Goal: Transaction & Acquisition: Purchase product/service

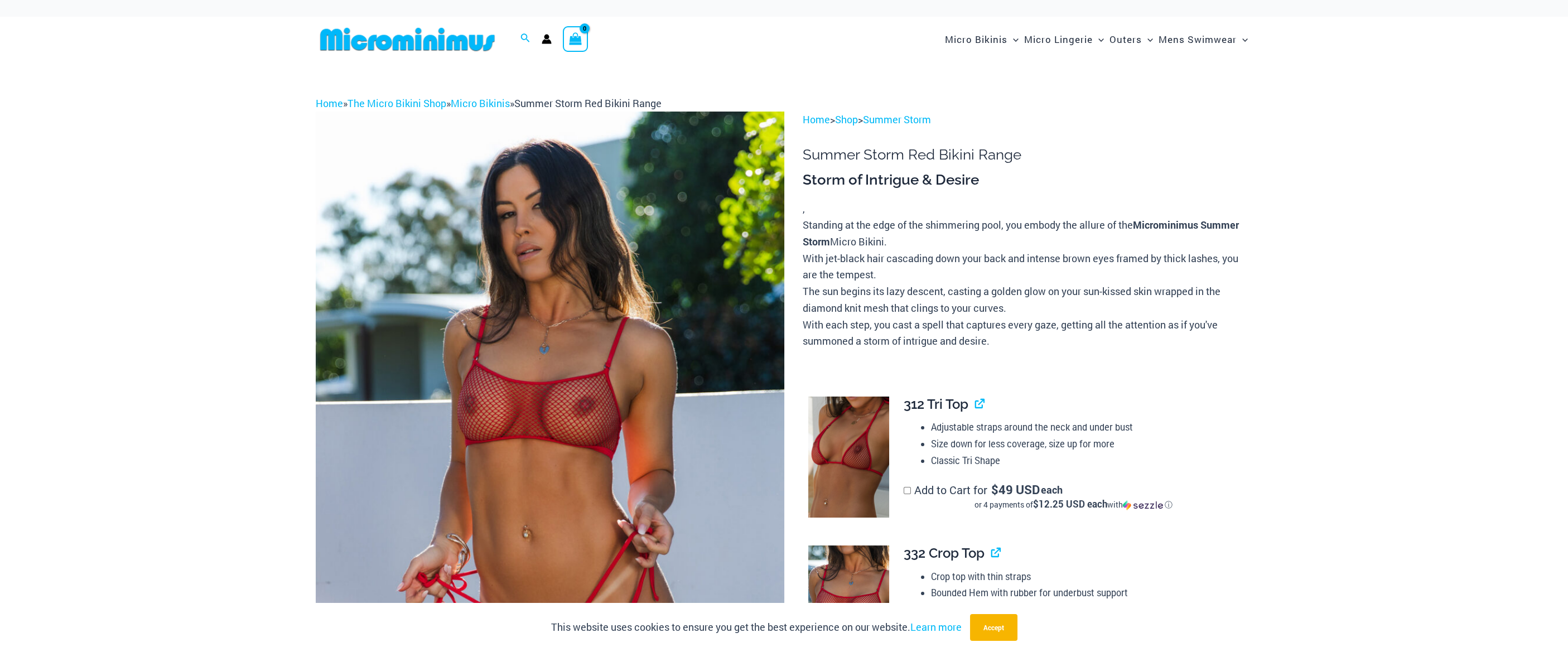
click at [636, 257] on img at bounding box center [550, 463] width 468 height 703
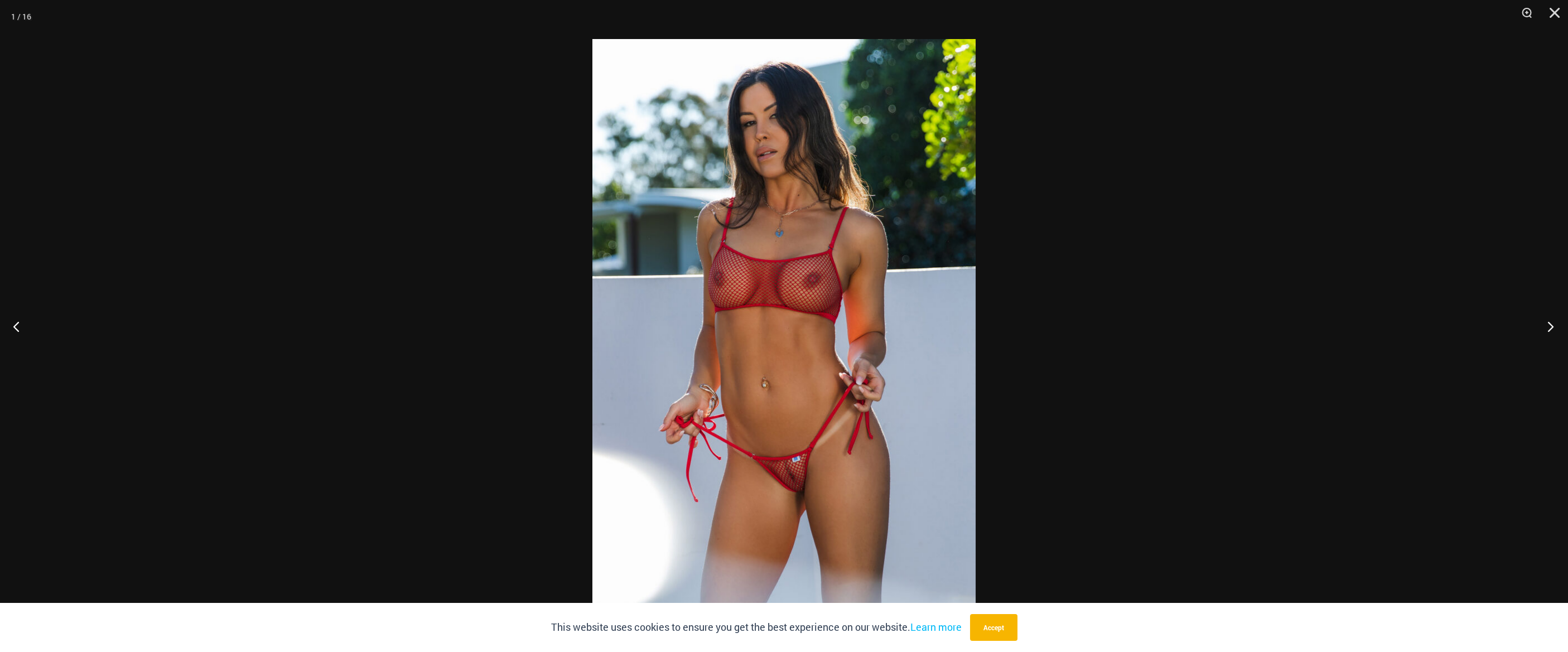
click at [1546, 324] on button "Next" at bounding box center [1547, 326] width 42 height 55
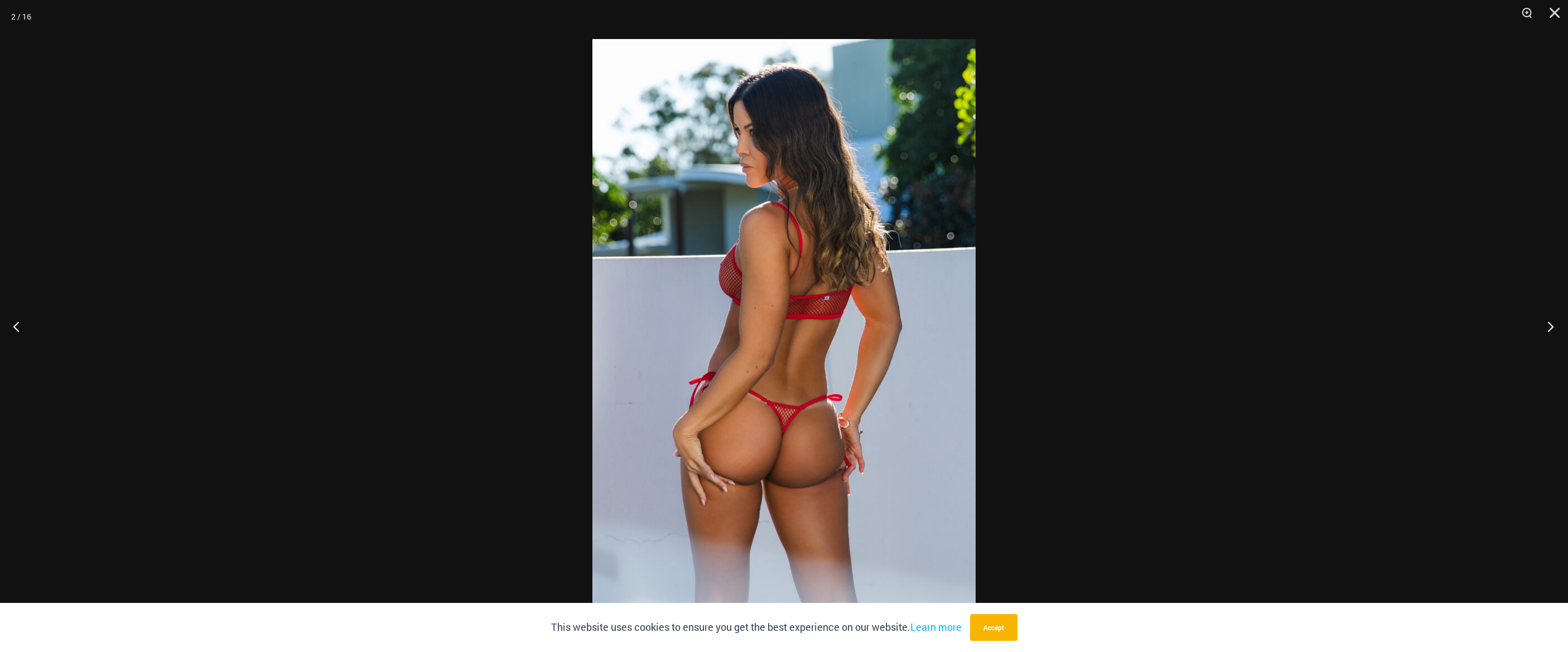
click at [1546, 324] on button "Next" at bounding box center [1547, 326] width 42 height 55
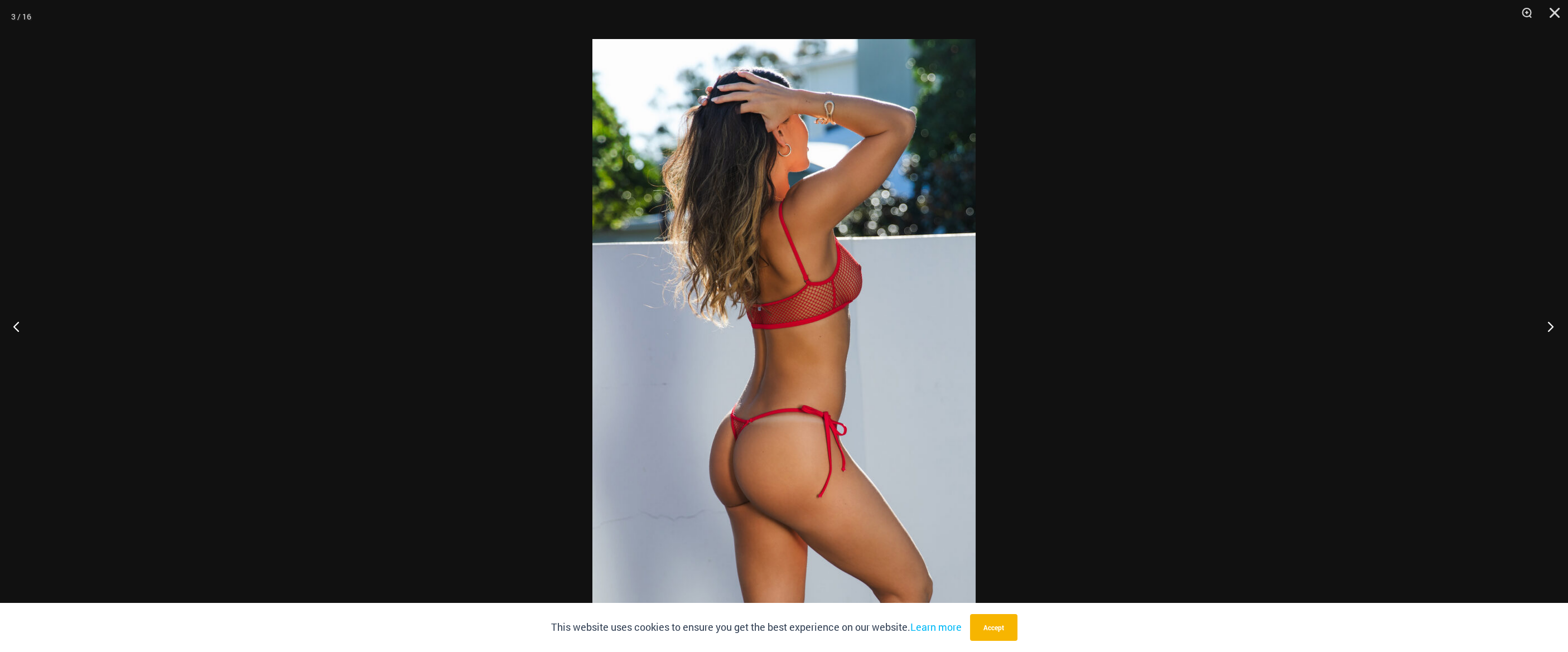
click at [1546, 324] on button "Next" at bounding box center [1547, 326] width 42 height 55
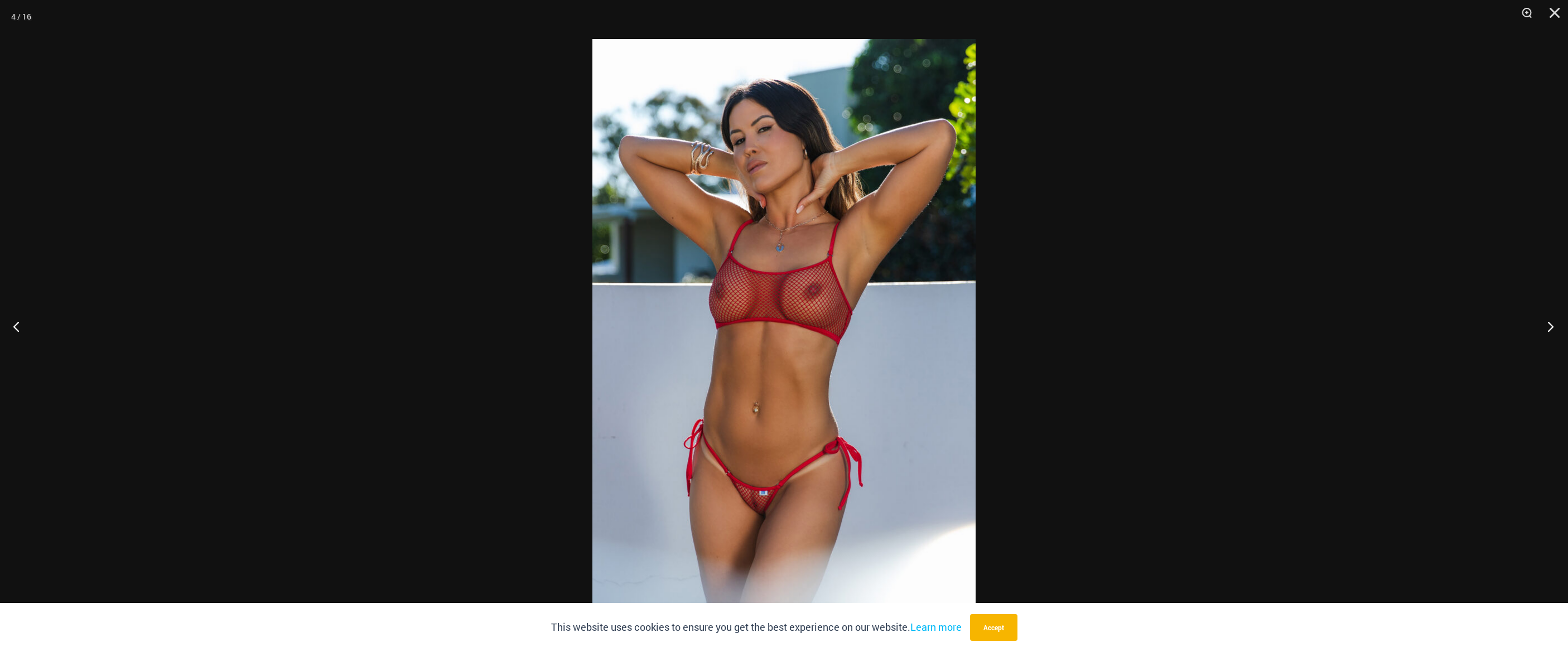
click at [1546, 324] on button "Next" at bounding box center [1547, 326] width 42 height 55
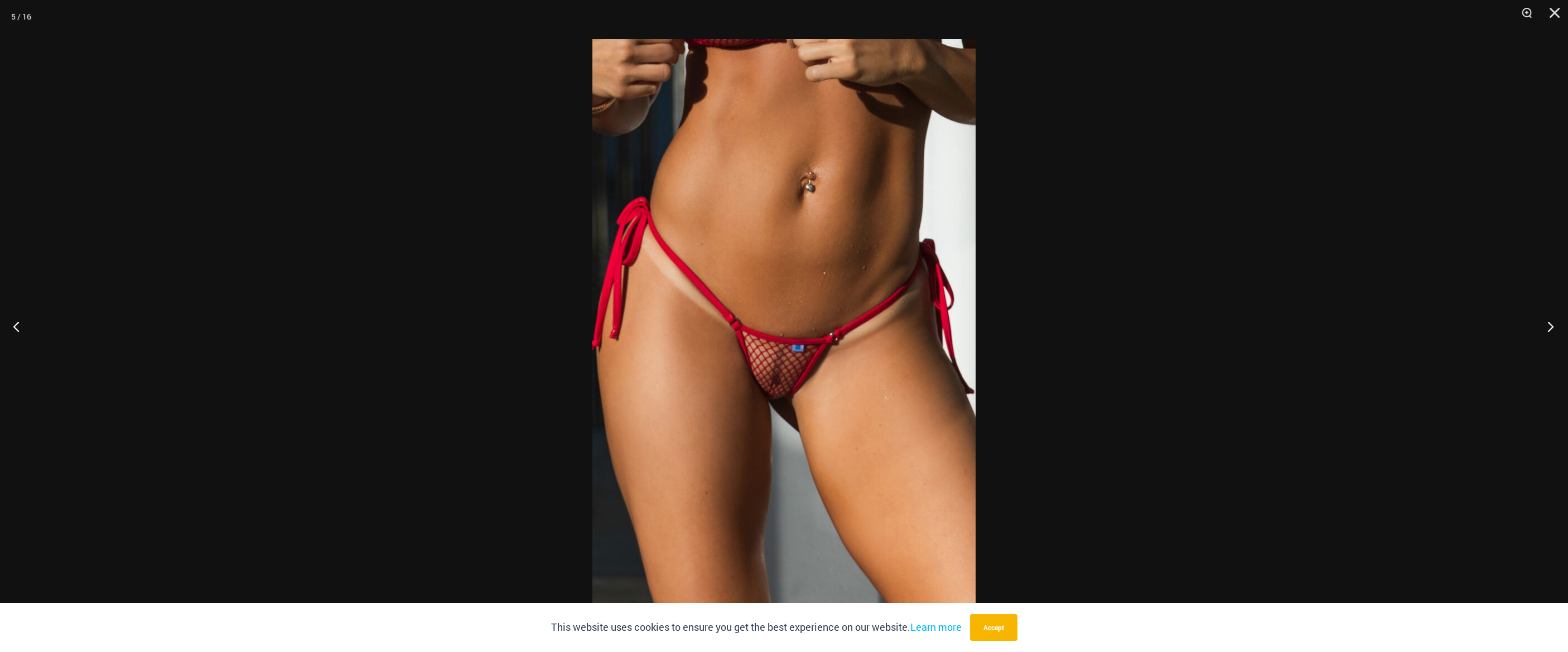
click at [1546, 324] on button "Next" at bounding box center [1547, 326] width 42 height 55
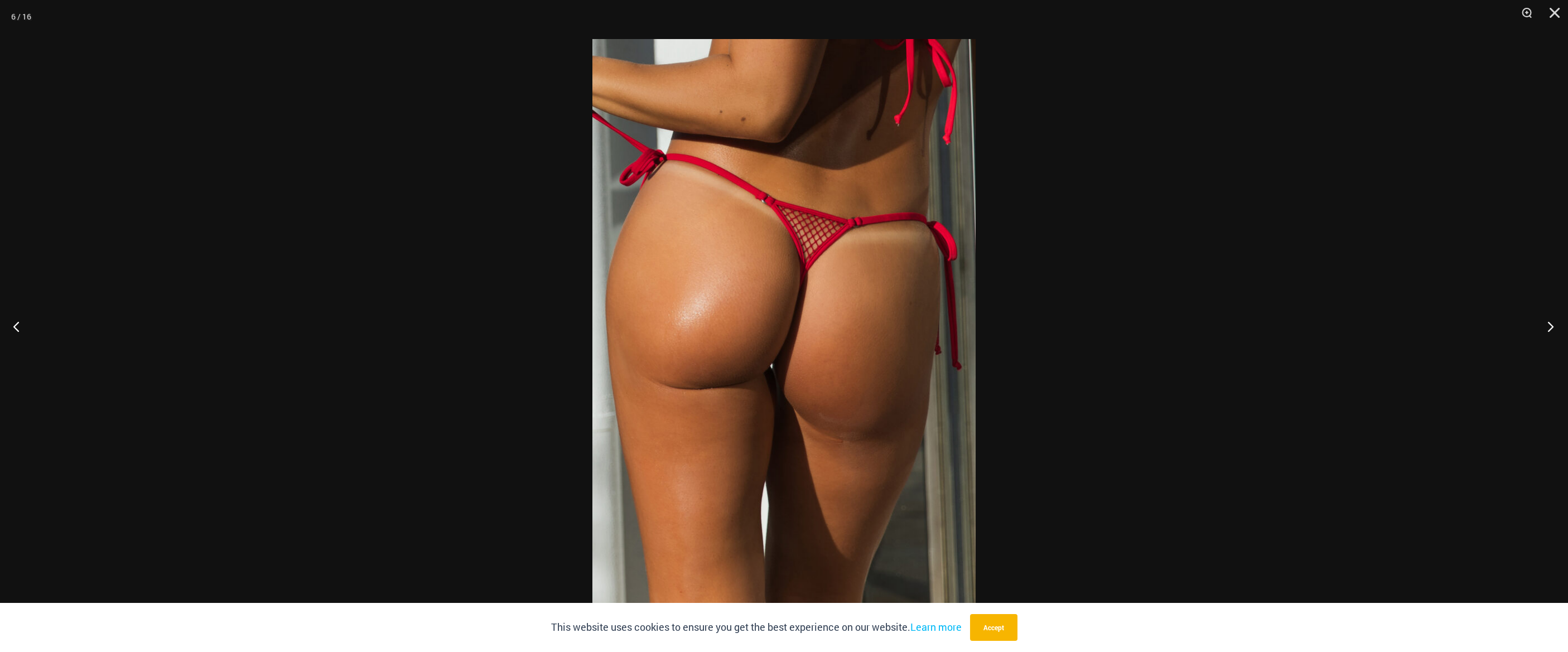
click at [1546, 324] on button "Next" at bounding box center [1547, 326] width 42 height 55
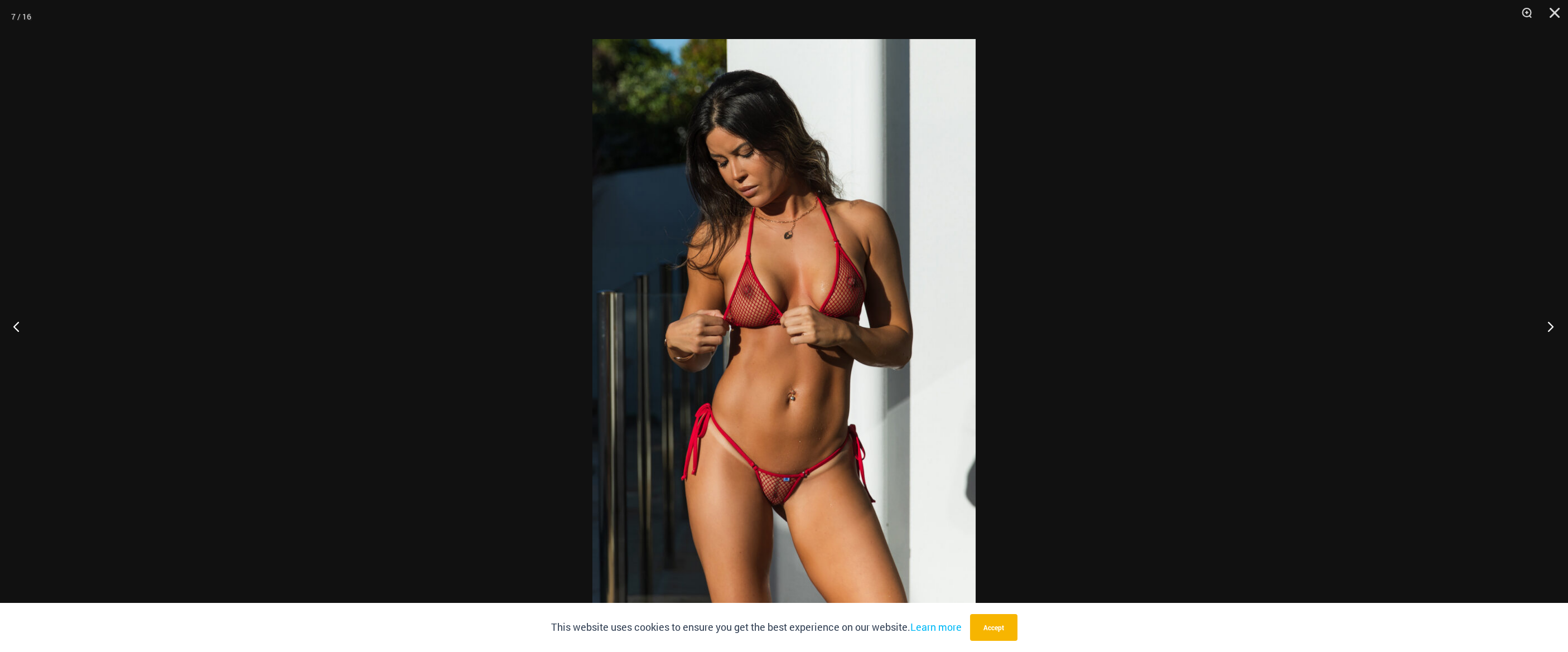
click at [1546, 324] on button "Next" at bounding box center [1547, 326] width 42 height 55
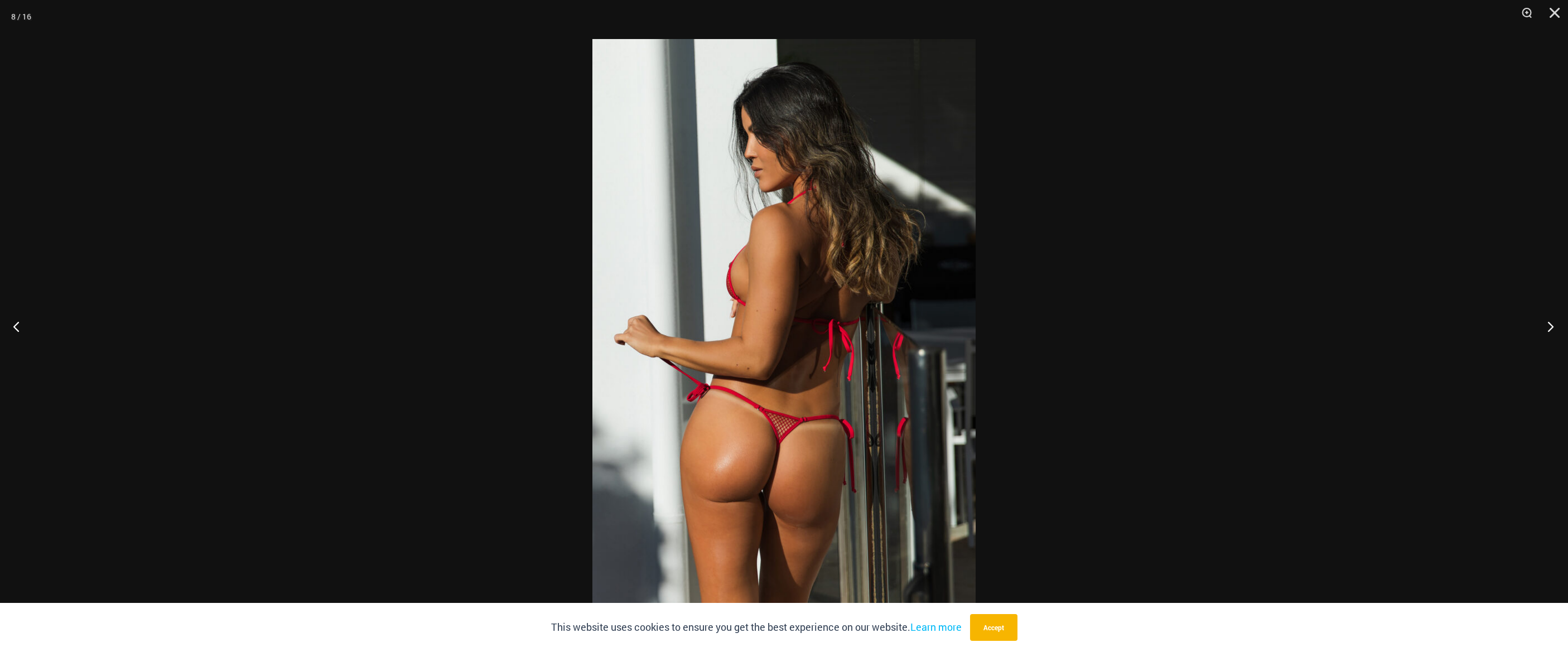
click at [1546, 324] on button "Next" at bounding box center [1547, 326] width 42 height 55
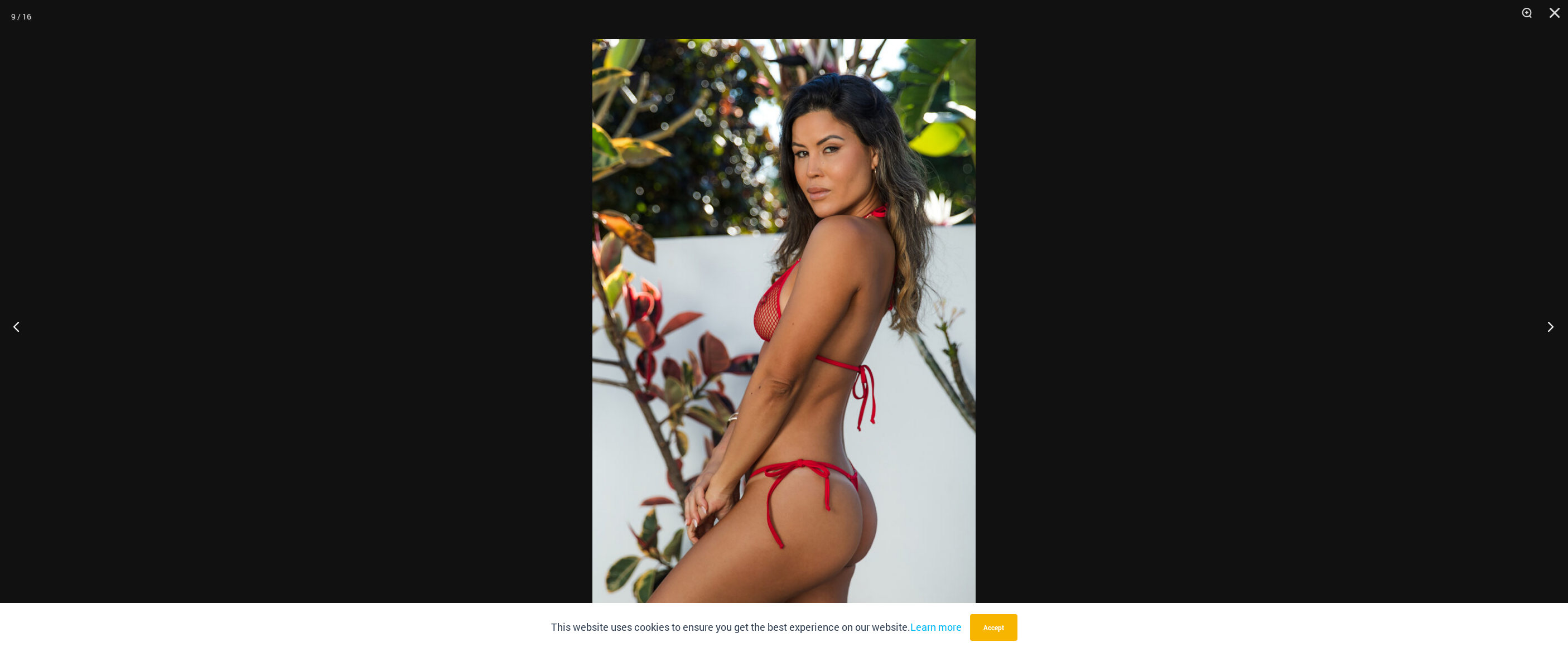
click at [1546, 324] on button "Next" at bounding box center [1547, 326] width 42 height 55
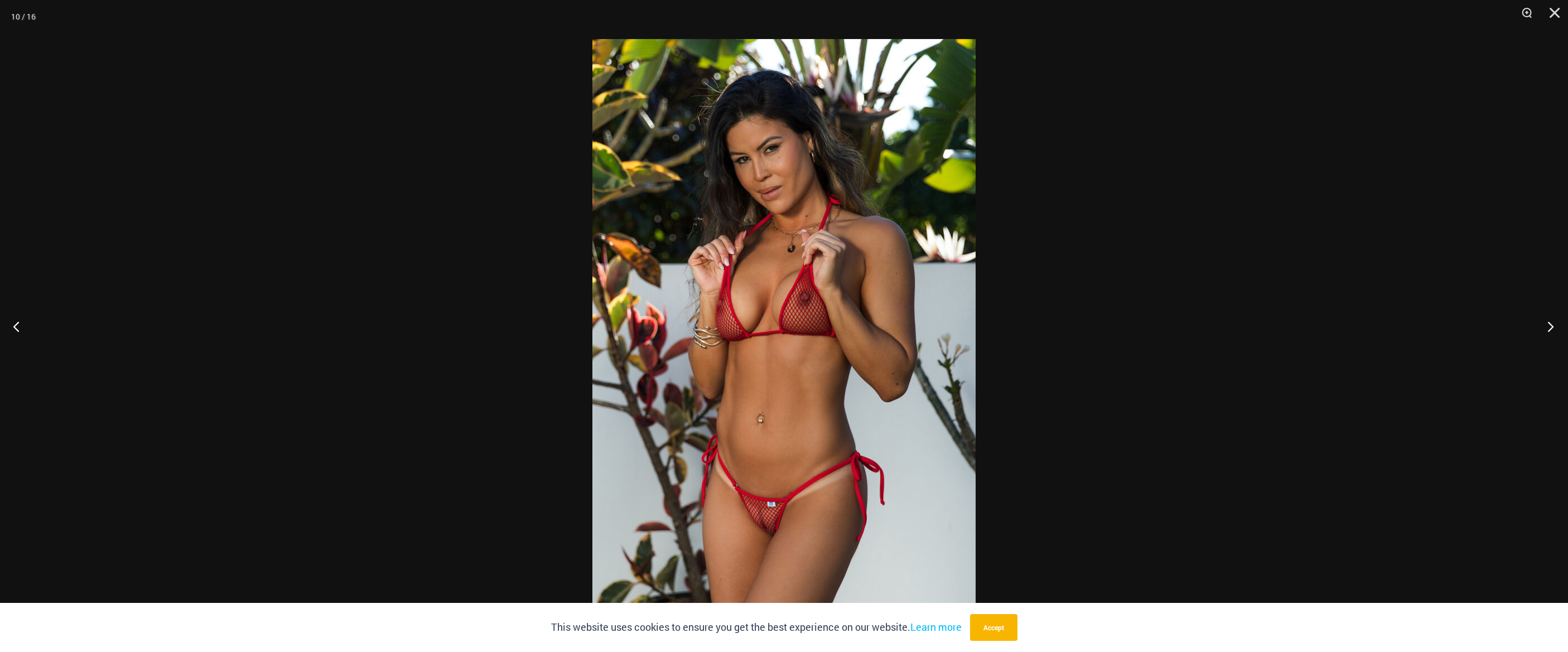
click at [1546, 324] on button "Next" at bounding box center [1547, 326] width 42 height 55
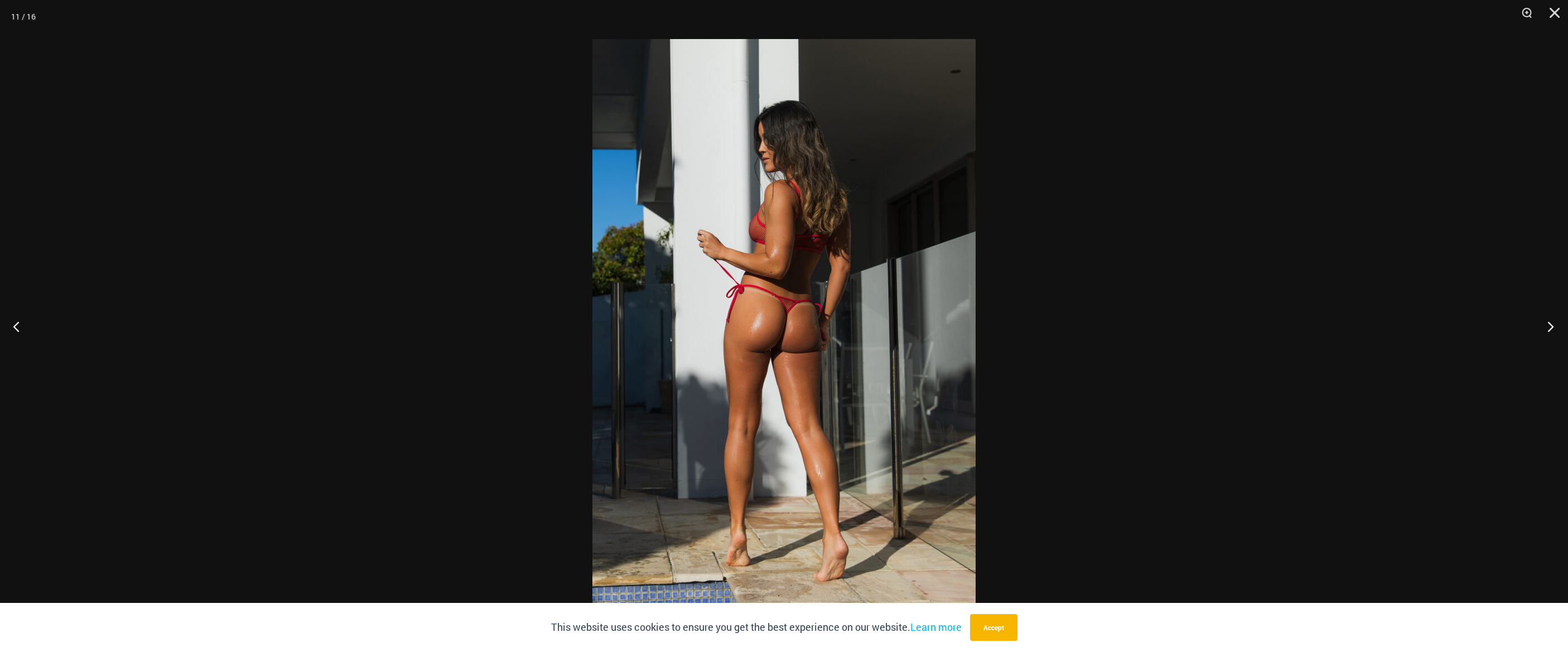
click at [1546, 324] on button "Next" at bounding box center [1547, 326] width 42 height 55
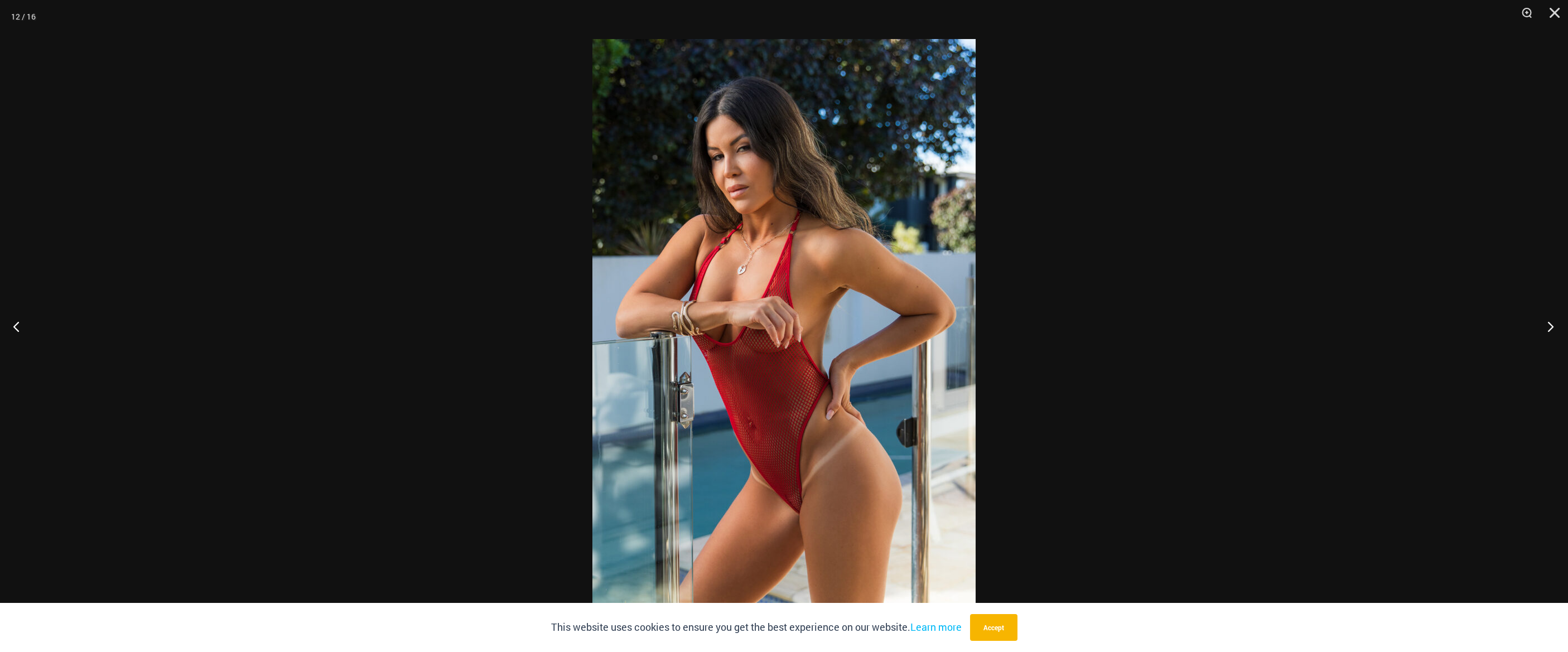
click at [1546, 324] on button "Next" at bounding box center [1547, 326] width 42 height 55
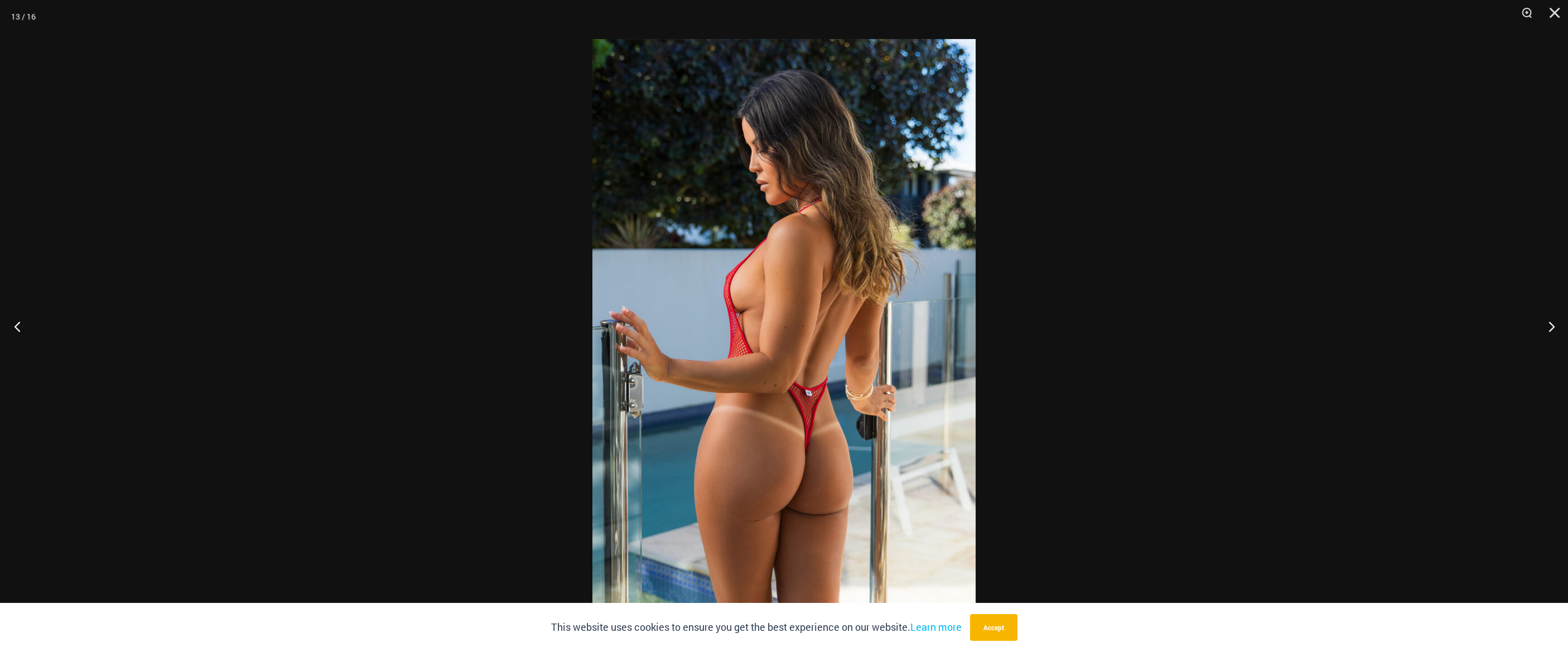
click at [18, 329] on button "Previous" at bounding box center [20, 326] width 42 height 55
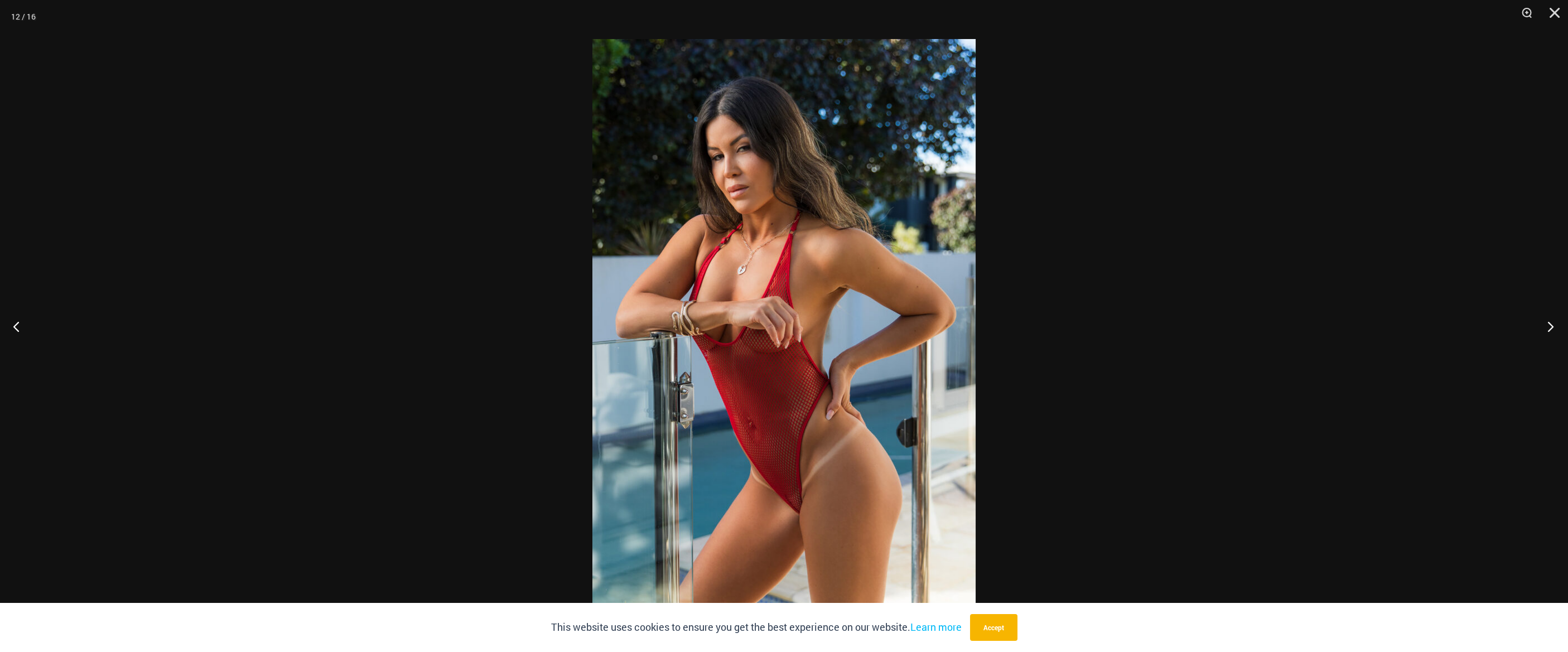
click at [1552, 329] on button "Next" at bounding box center [1547, 326] width 42 height 55
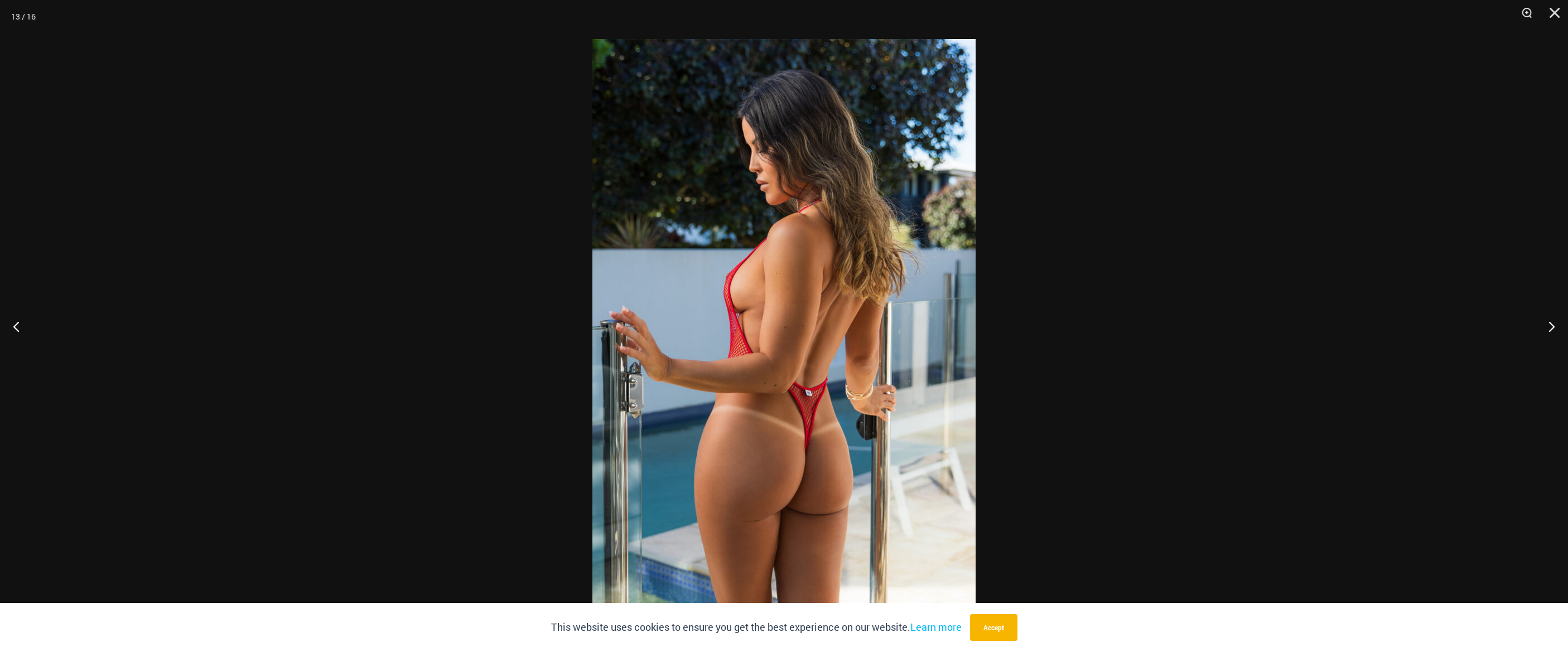
click at [893, 279] on img at bounding box center [784, 326] width 383 height 574
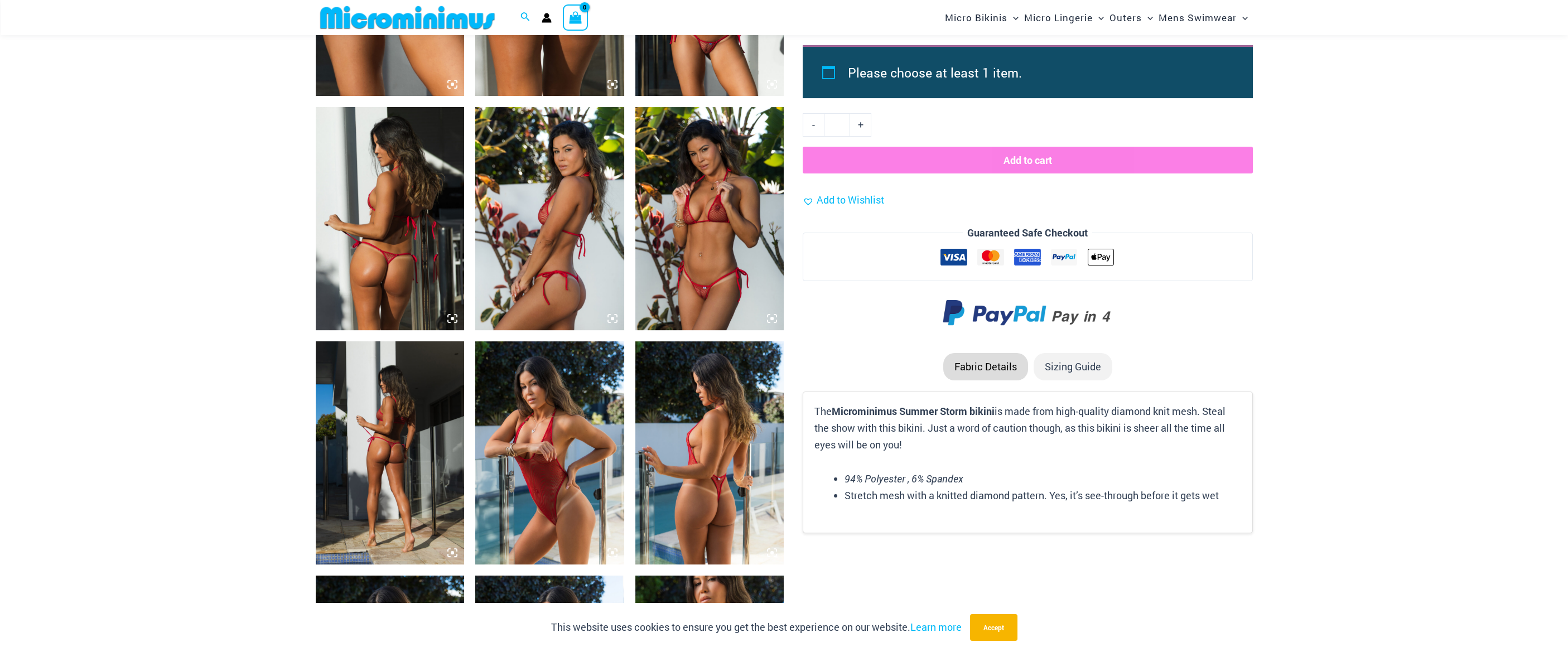
scroll to position [1208, 0]
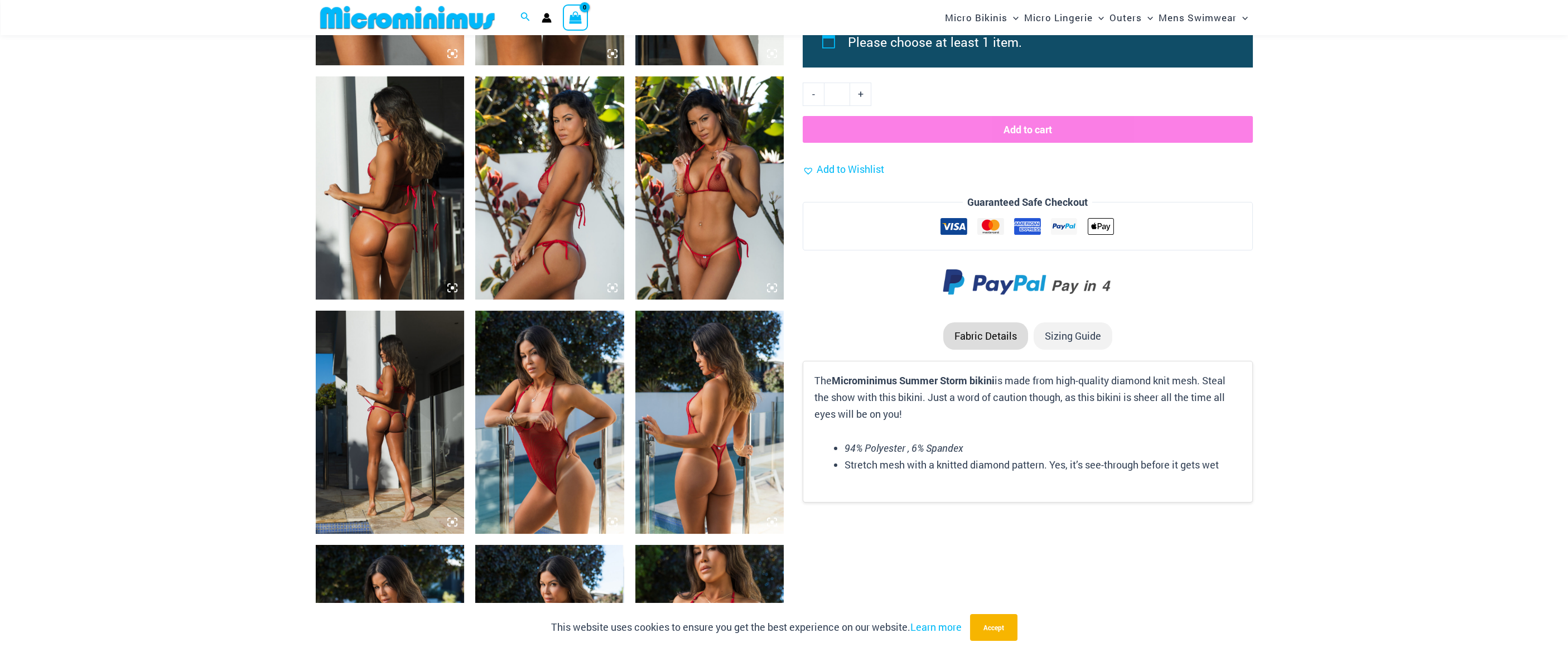
click at [696, 399] on img at bounding box center [709, 423] width 149 height 223
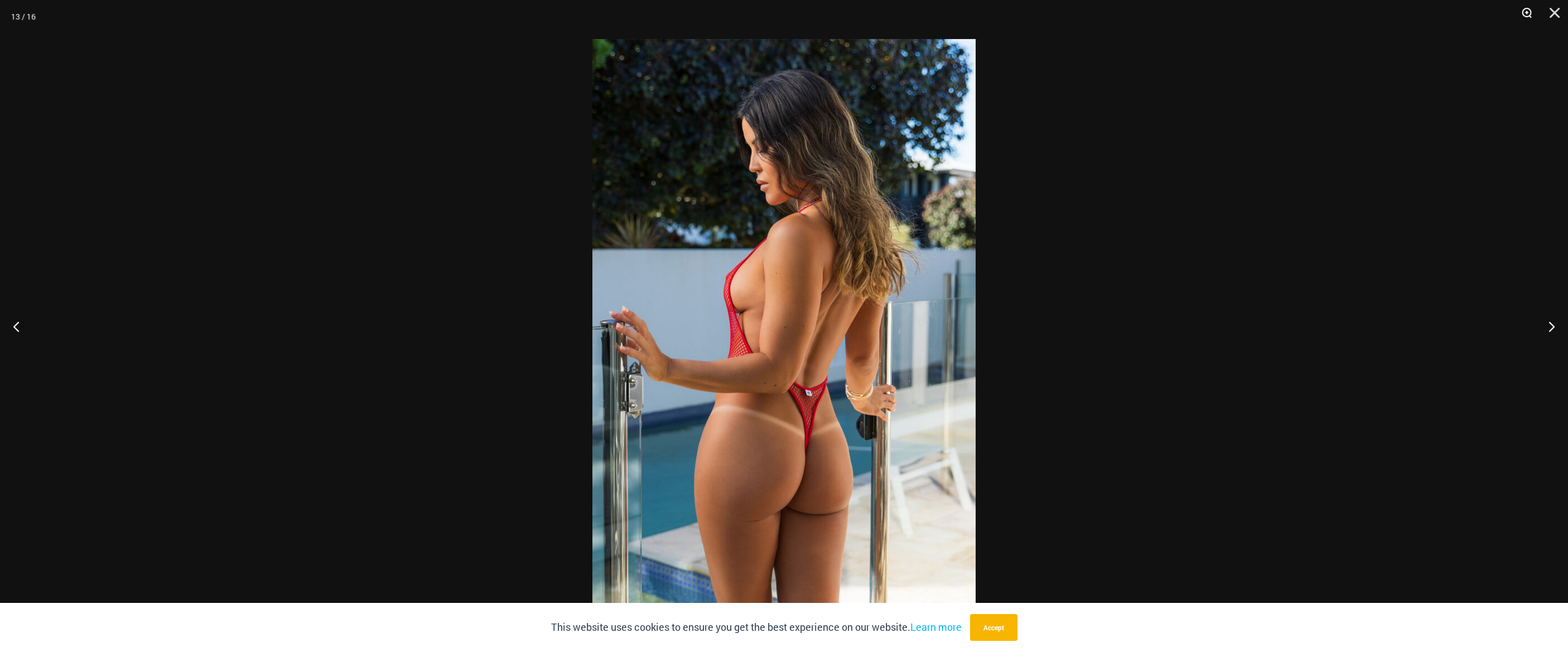
click at [1525, 13] on button "Zoom" at bounding box center [1522, 17] width 28 height 33
click at [904, 276] on img at bounding box center [784, 326] width 383 height 574
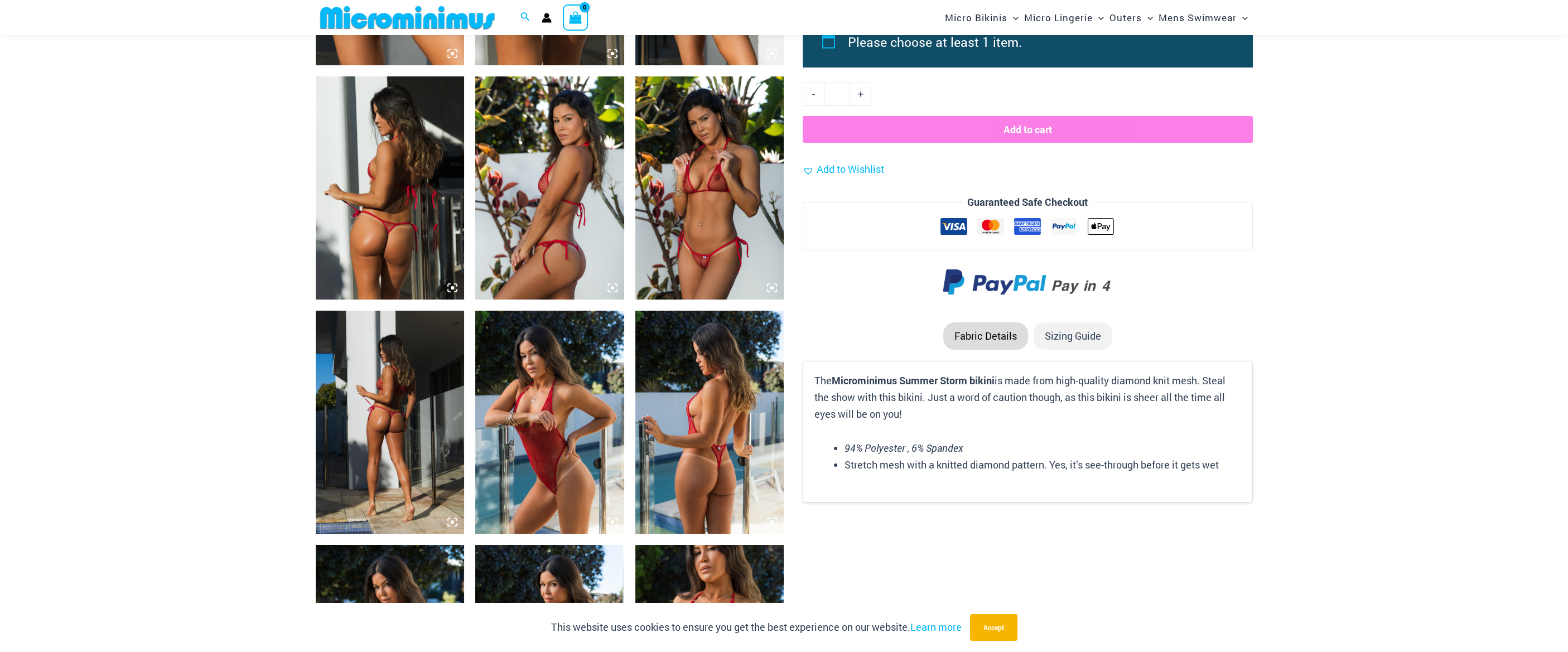
click at [673, 466] on img at bounding box center [709, 423] width 149 height 223
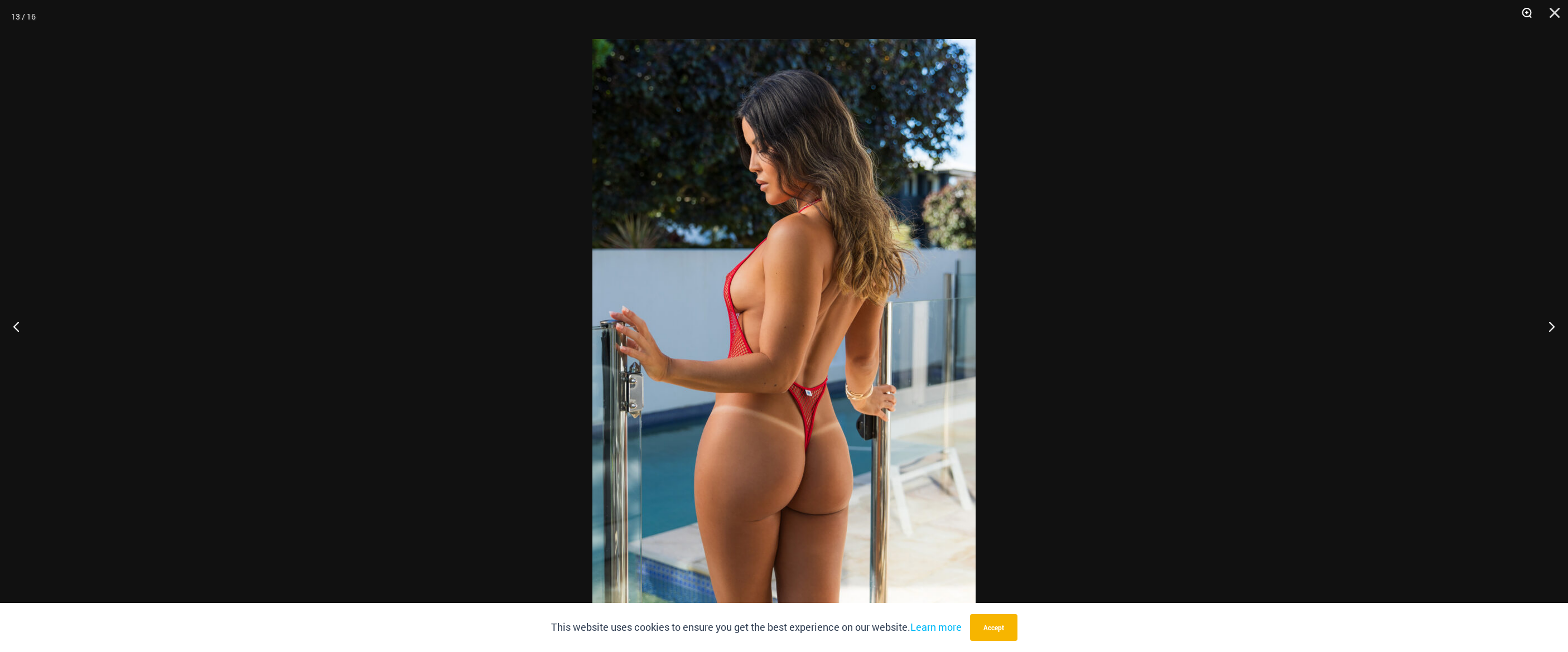
click at [1528, 11] on button "Zoom" at bounding box center [1522, 17] width 28 height 33
click at [1527, 13] on button "Zoom" at bounding box center [1522, 17] width 28 height 33
click at [993, 634] on button "Accept" at bounding box center [994, 628] width 48 height 27
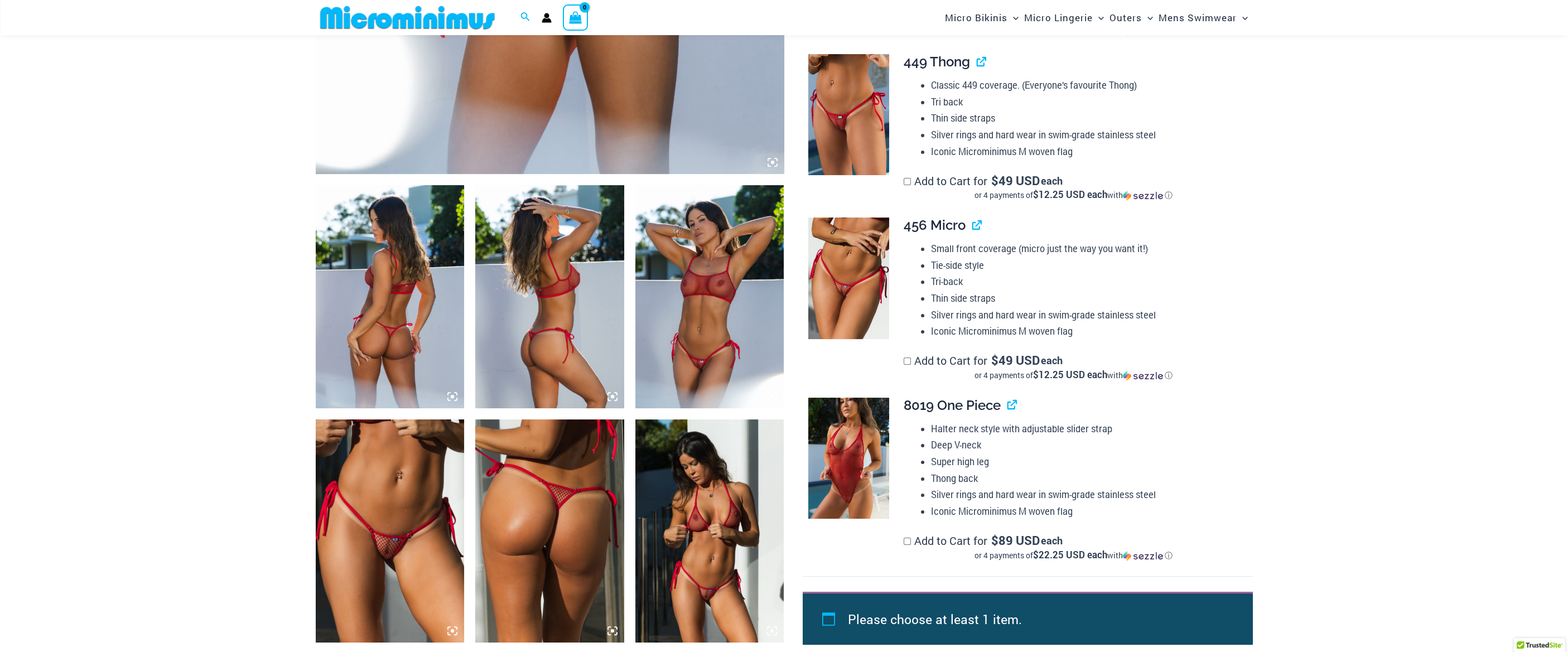
scroll to position [0, 0]
